Goal: Find specific page/section: Find specific page/section

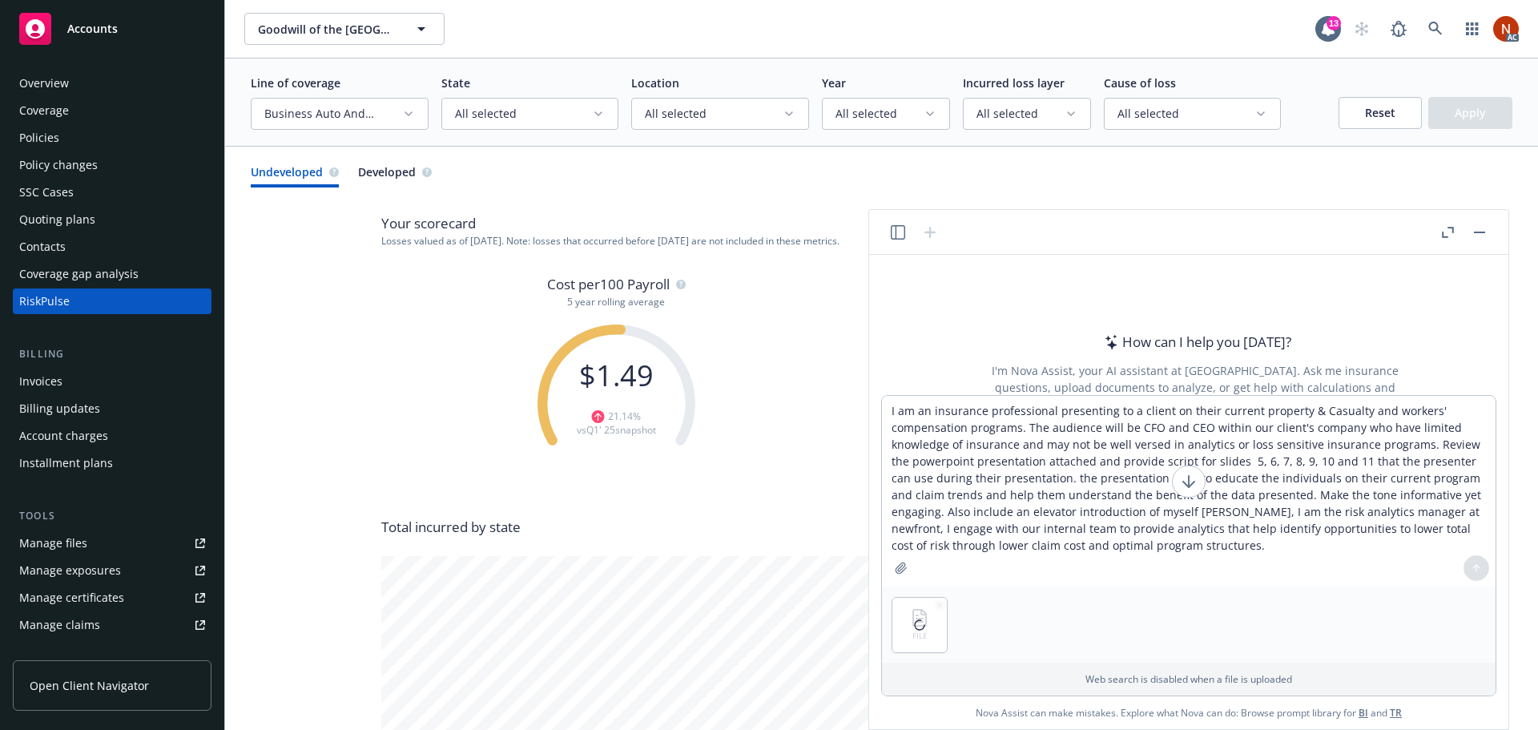
scroll to position [1298, 0]
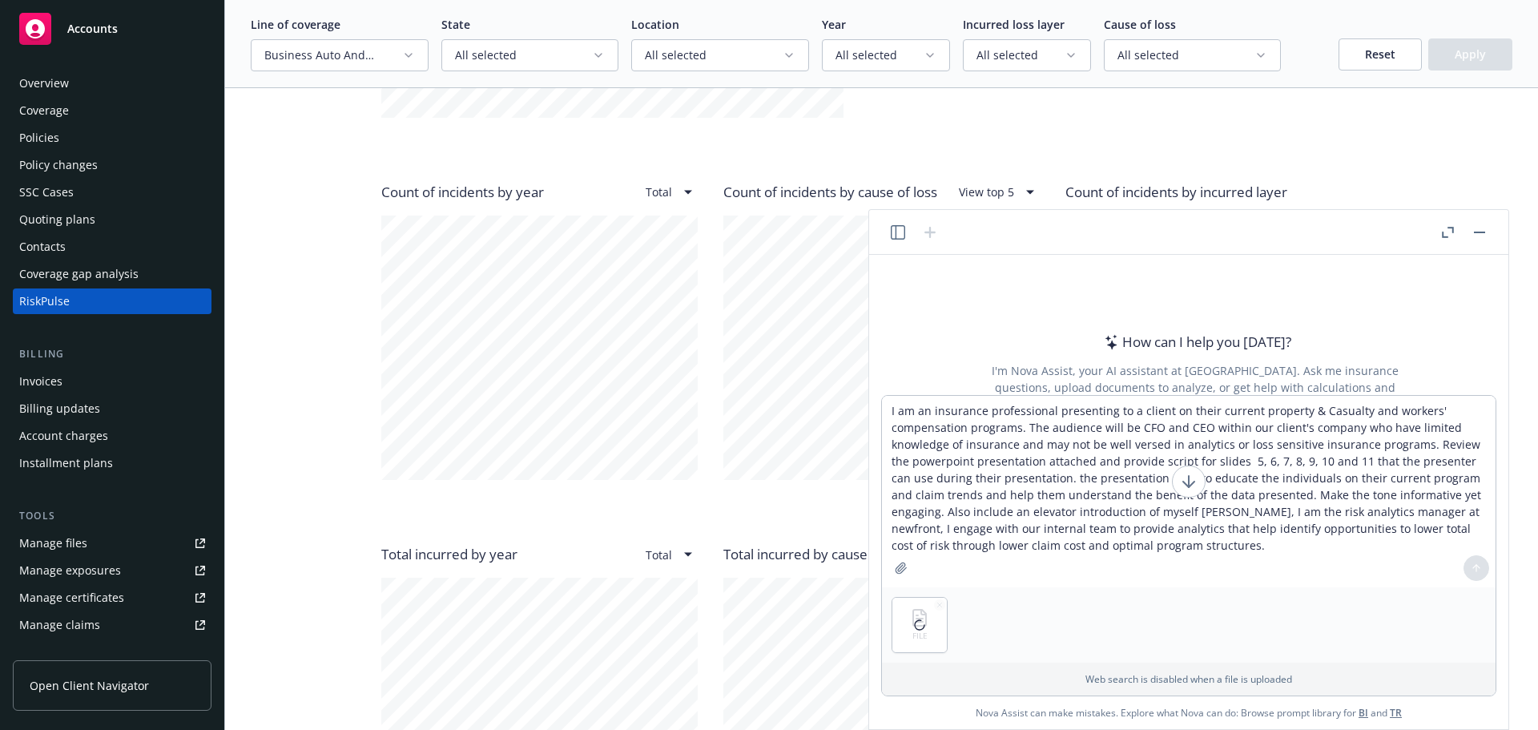
click at [1473, 228] on button "button" at bounding box center [1479, 232] width 19 height 19
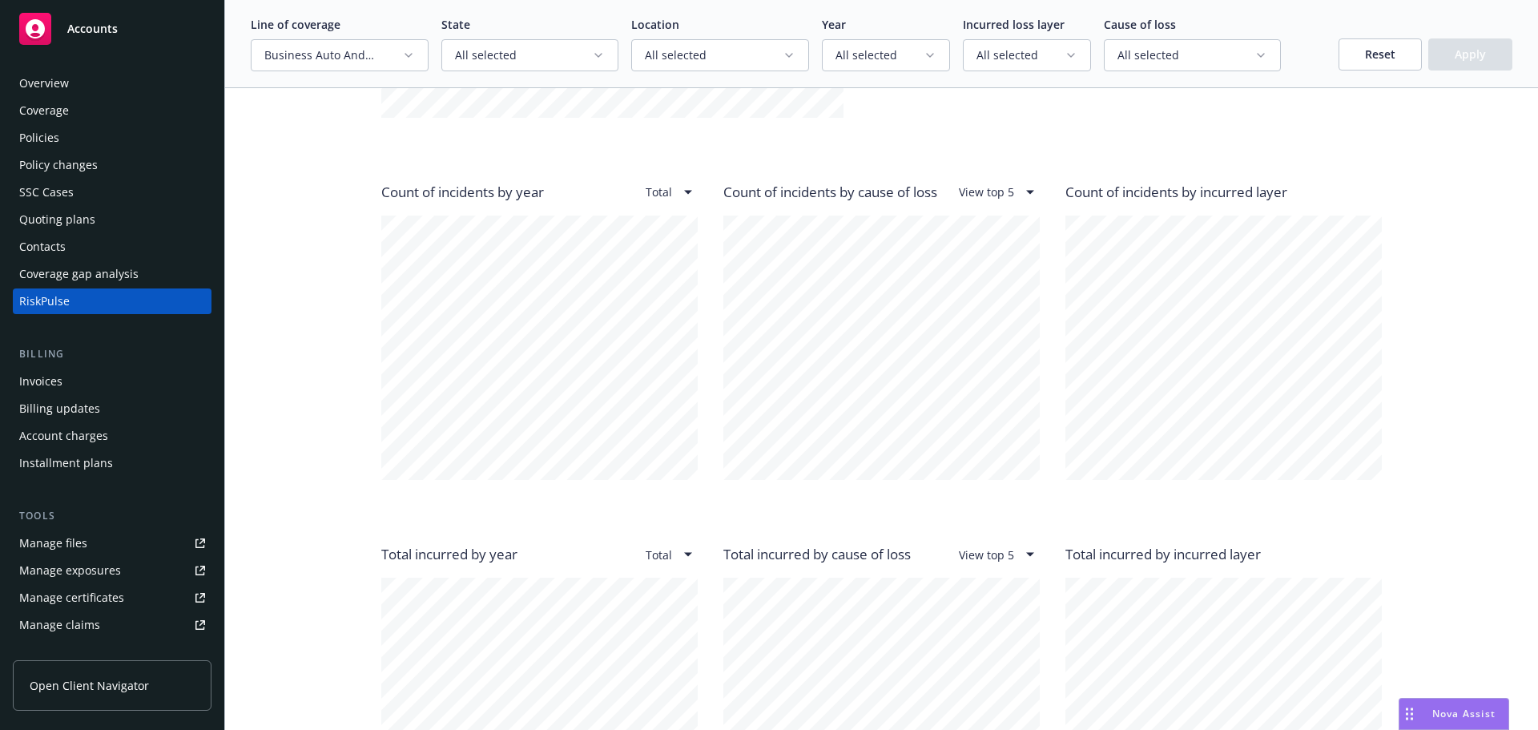
click at [79, 79] on div "Overview" at bounding box center [112, 84] width 186 height 26
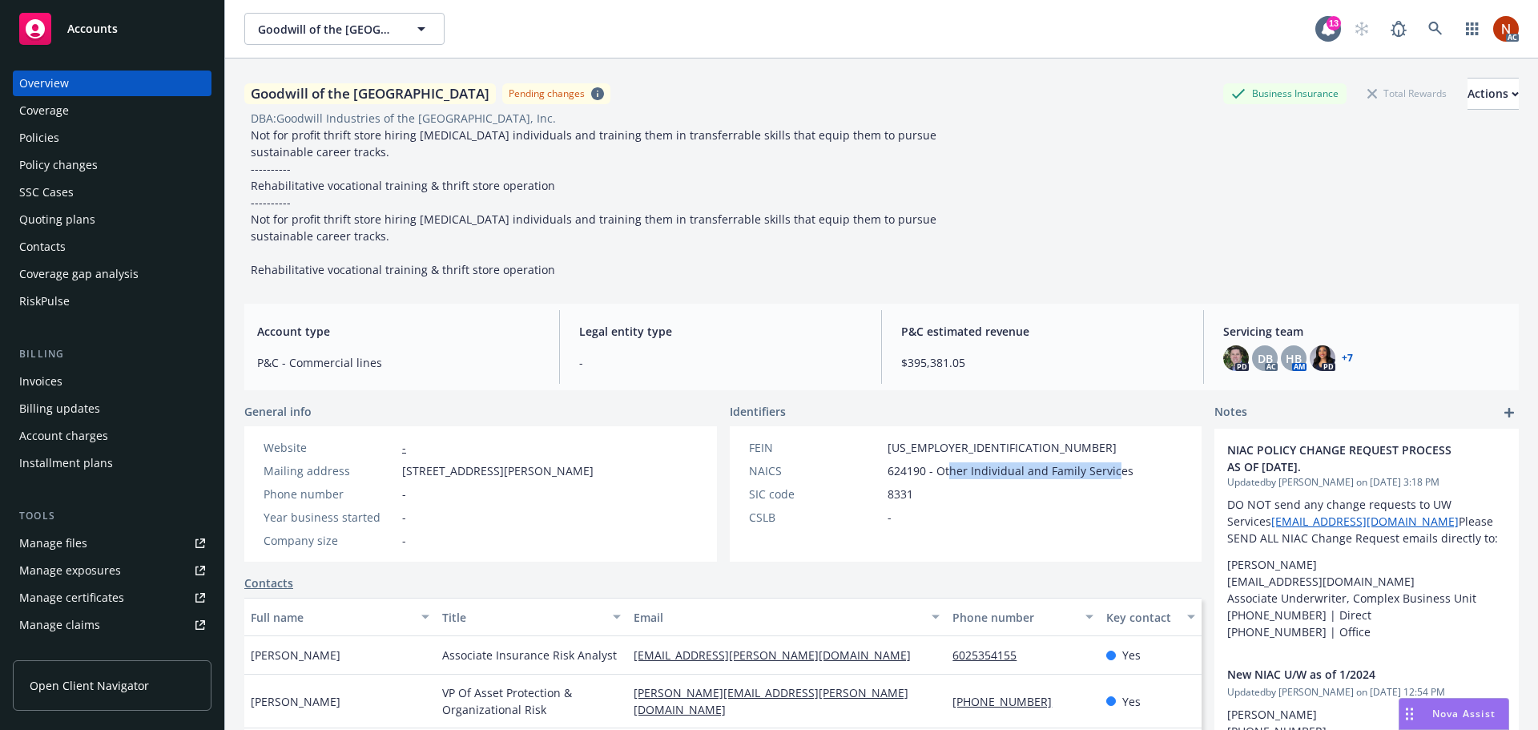
drag, startPoint x: 943, startPoint y: 472, endPoint x: 1108, endPoint y: 474, distance: 165.1
click at [1108, 474] on span "624190 - Other Individual and Family Services" at bounding box center [1011, 470] width 246 height 17
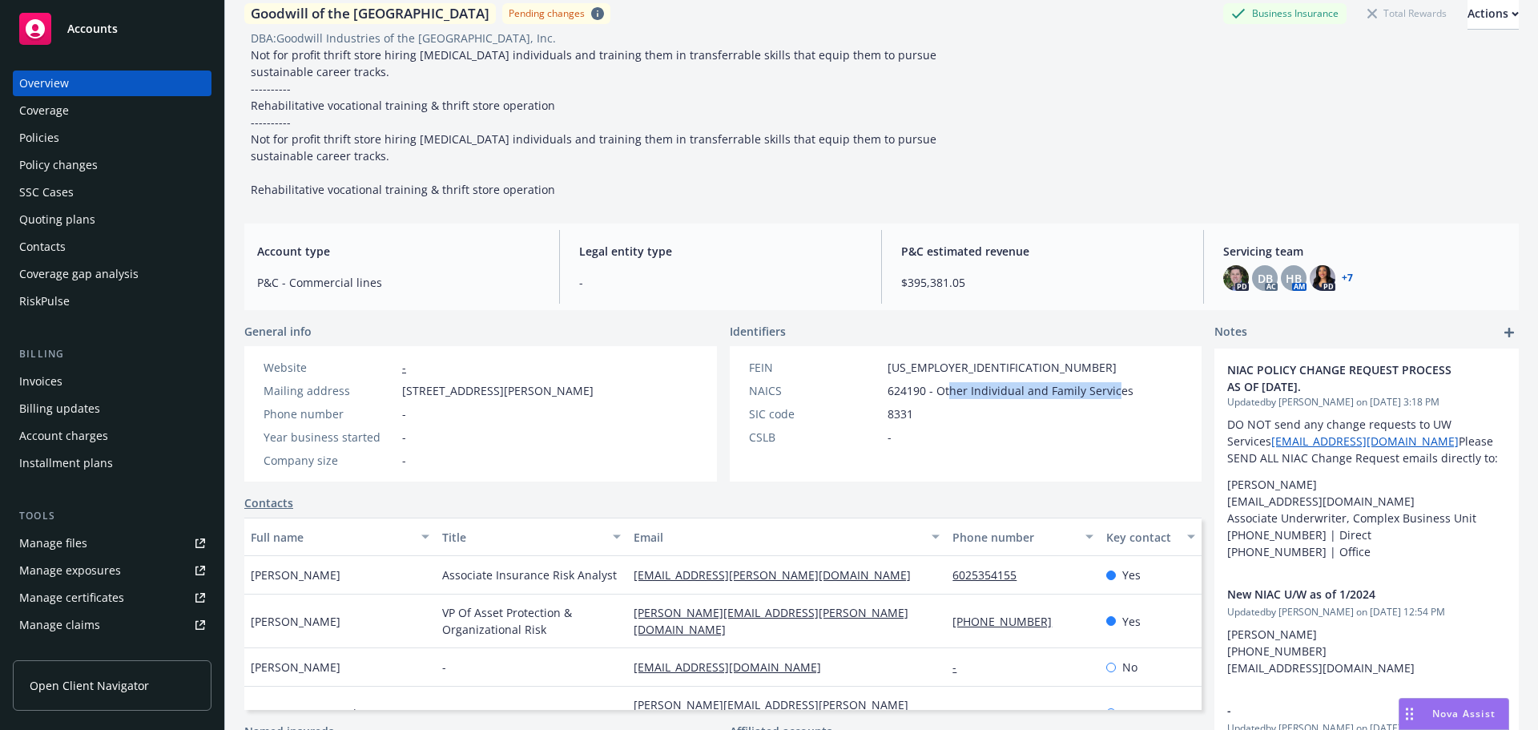
scroll to position [160, 0]
